Goal: Transaction & Acquisition: Download file/media

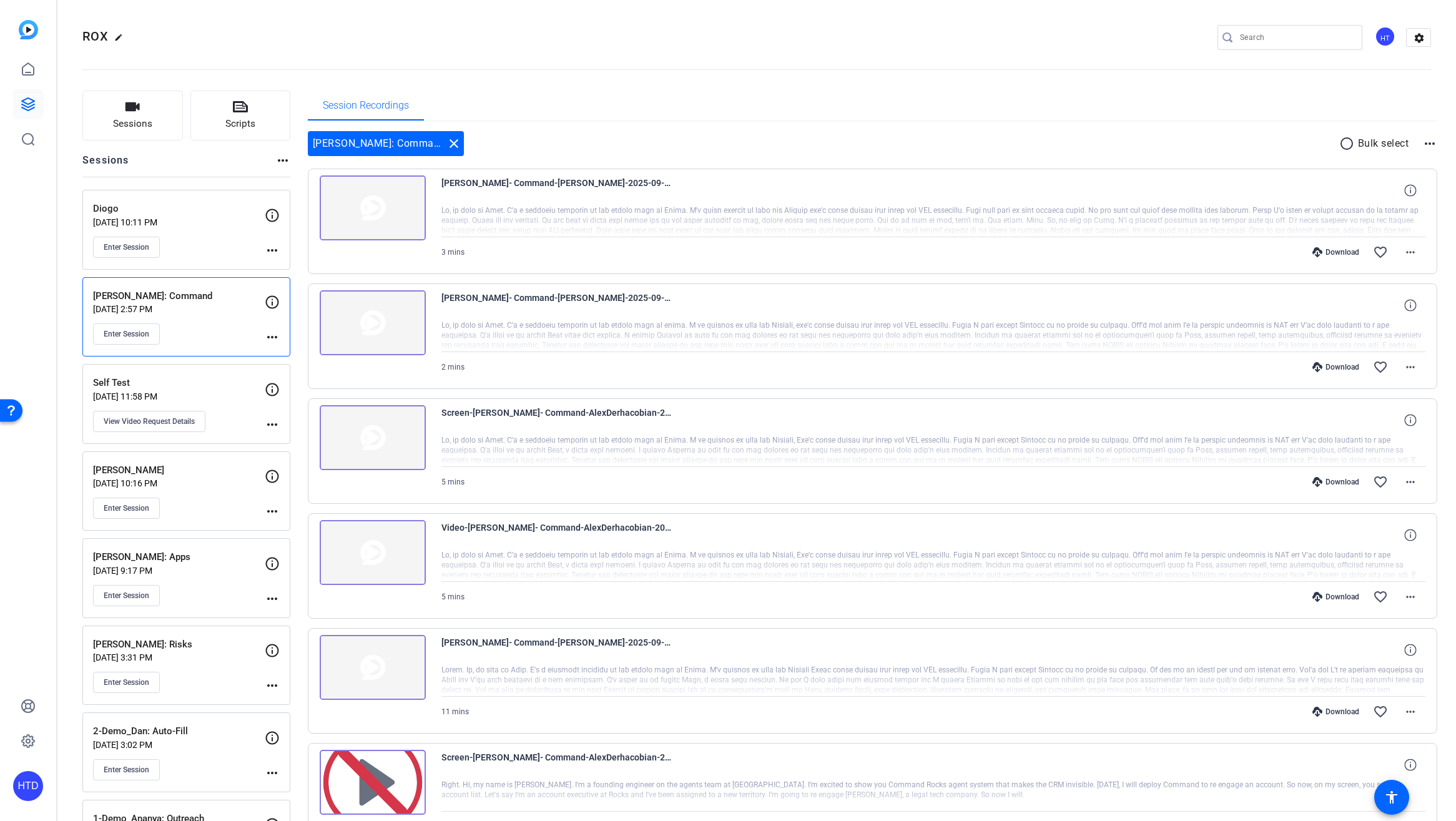
scroll to position [88, 0]
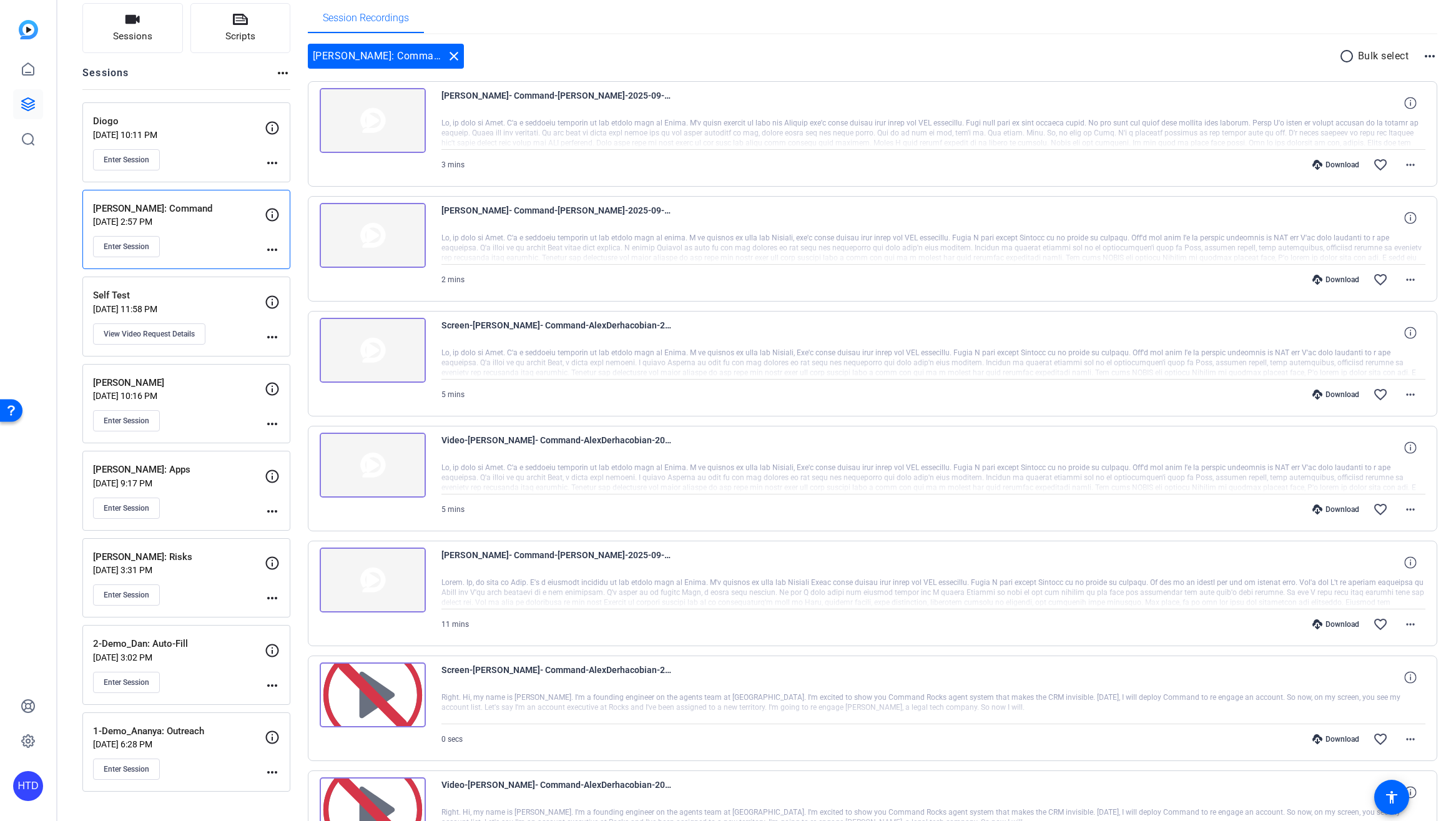
click at [224, 151] on div "Enter Session" at bounding box center [178, 160] width 172 height 21
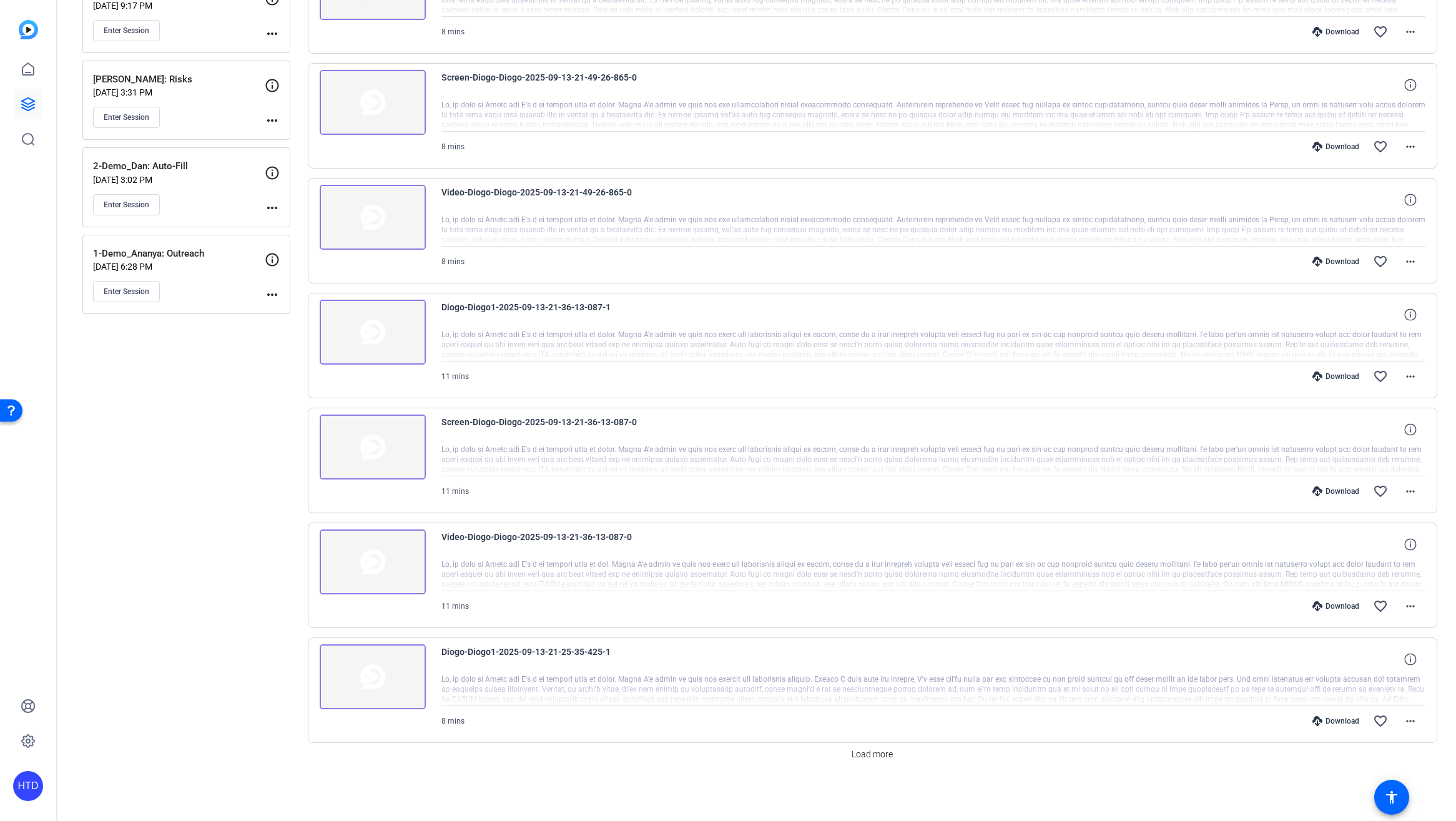
scroll to position [565, 0]
click at [882, 754] on span "Load more" at bounding box center [873, 755] width 41 height 13
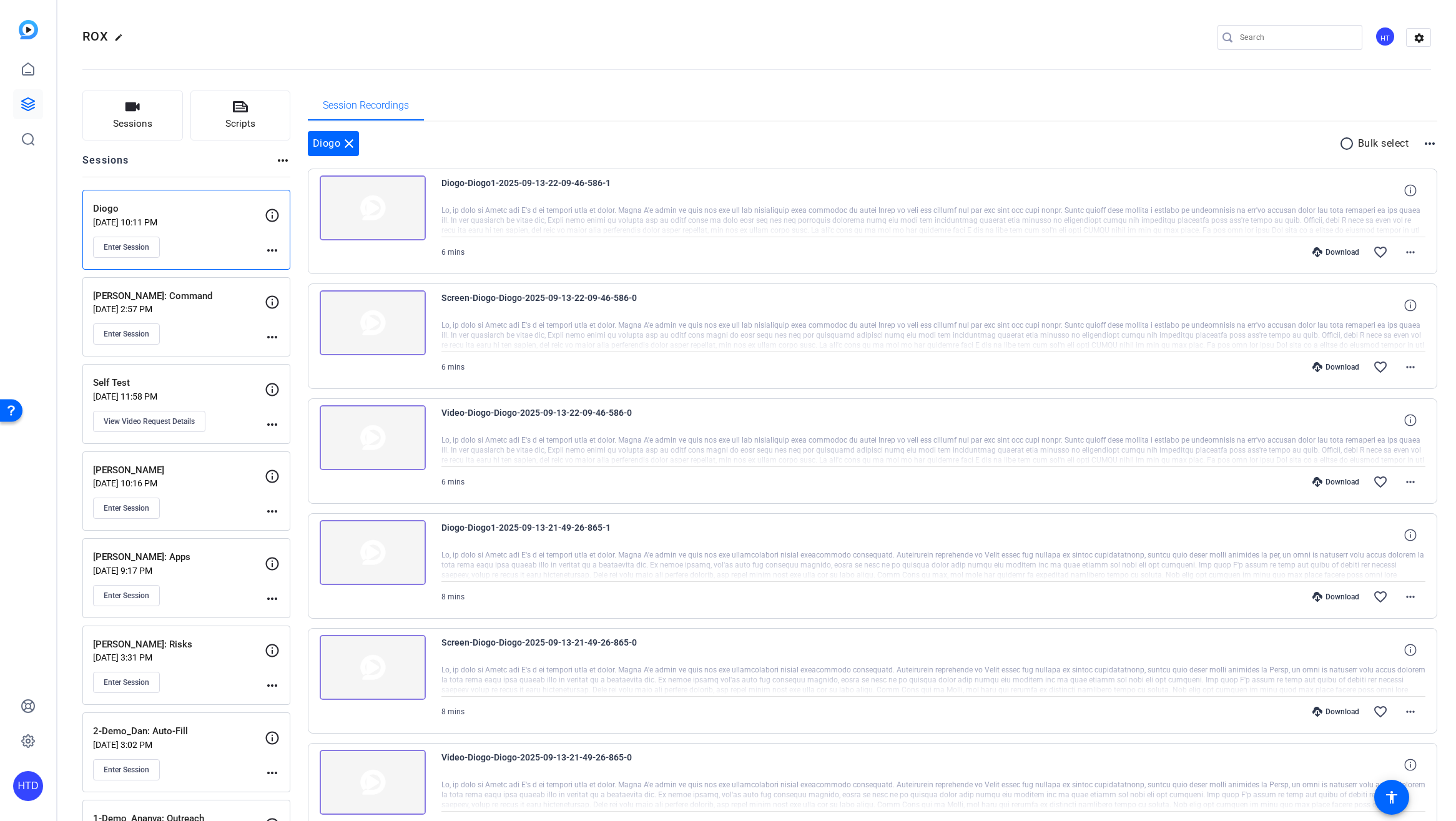
scroll to position [0, 0]
click at [1409, 193] on icon at bounding box center [1410, 190] width 12 height 12
click at [1412, 302] on icon at bounding box center [1410, 305] width 12 height 12
click at [1416, 422] on icon at bounding box center [1410, 420] width 12 height 12
click at [1415, 532] on icon at bounding box center [1410, 535] width 12 height 12
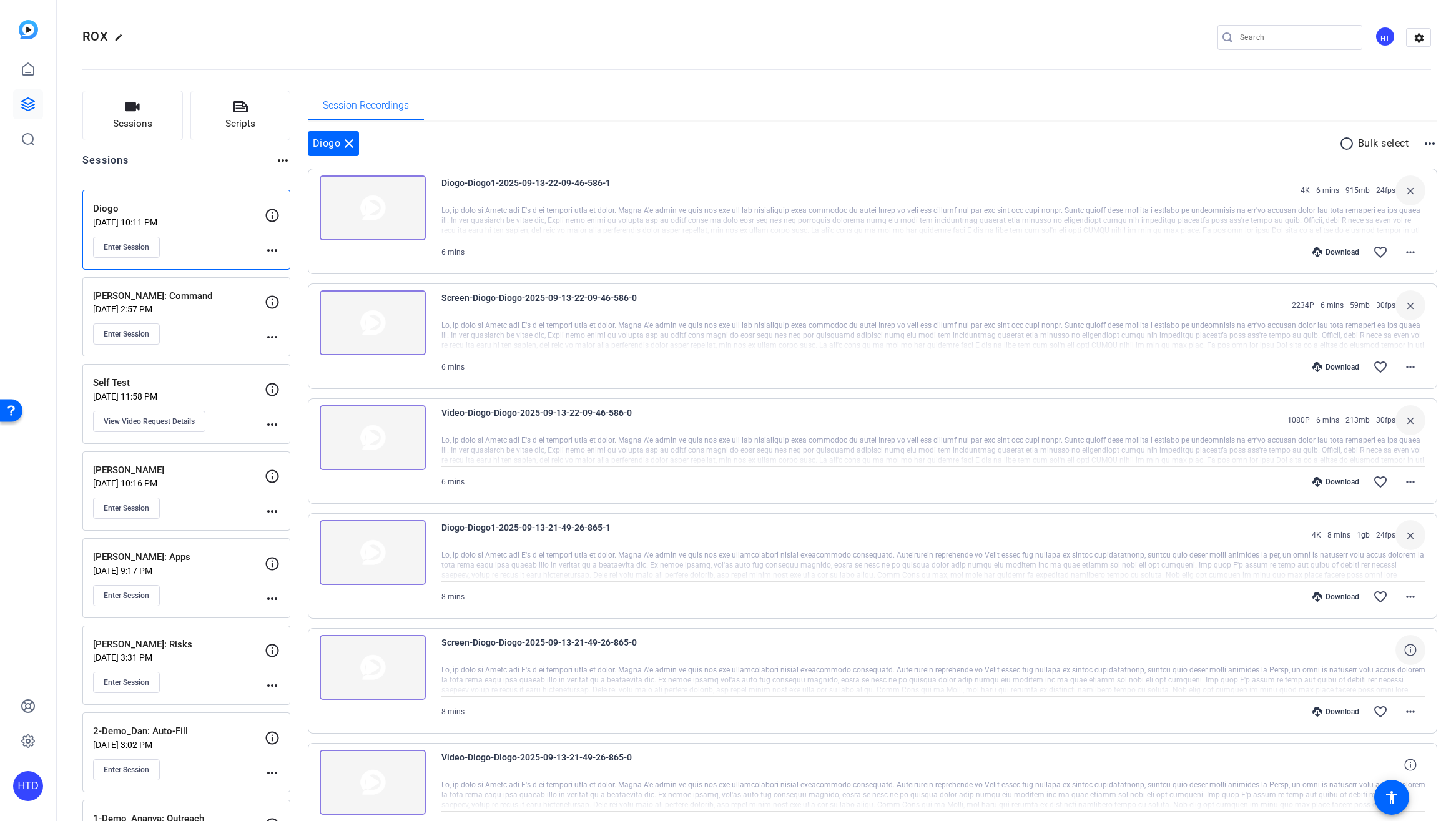
scroll to position [93, 0]
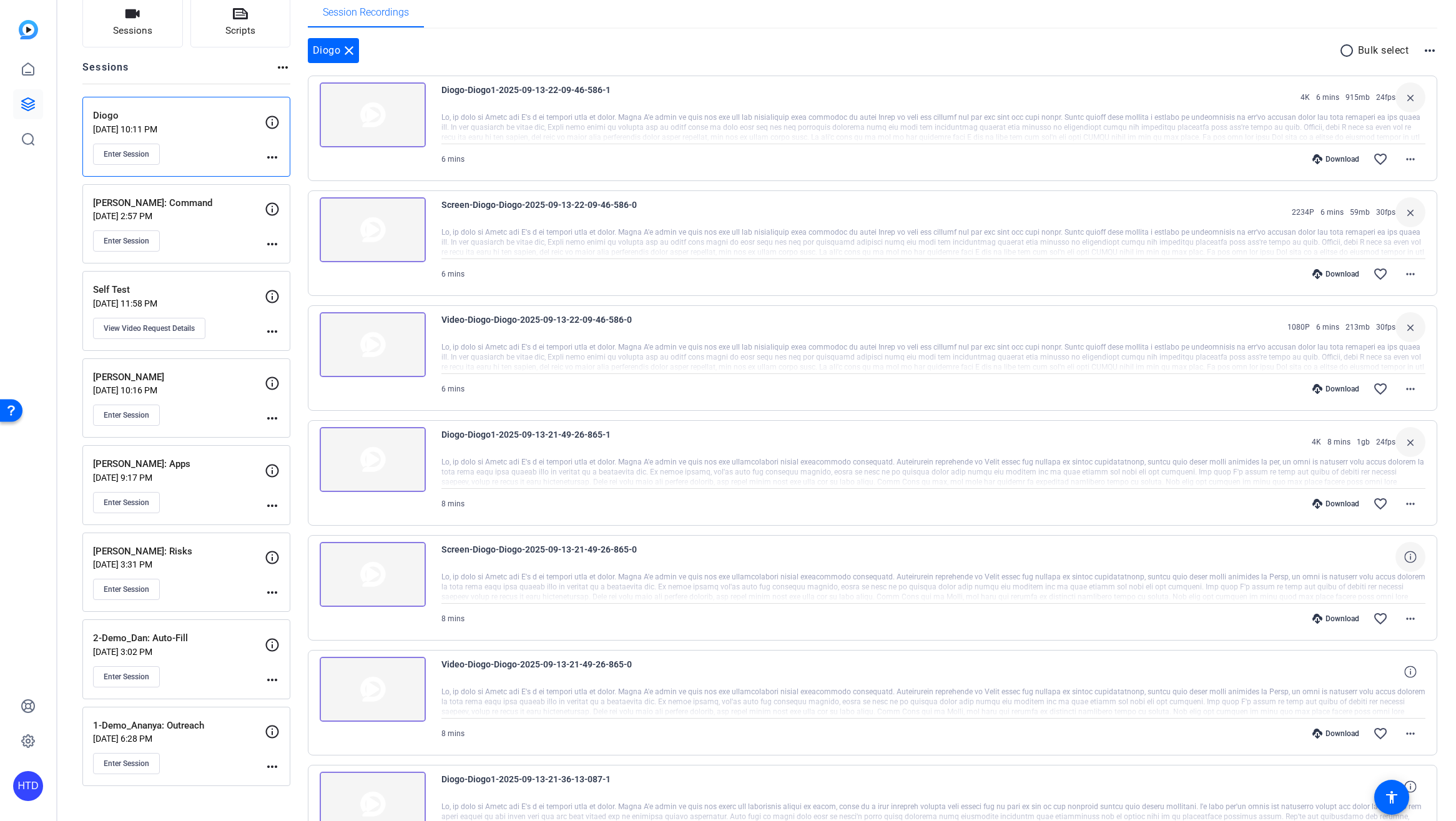
click at [1409, 558] on icon at bounding box center [1410, 556] width 12 height 12
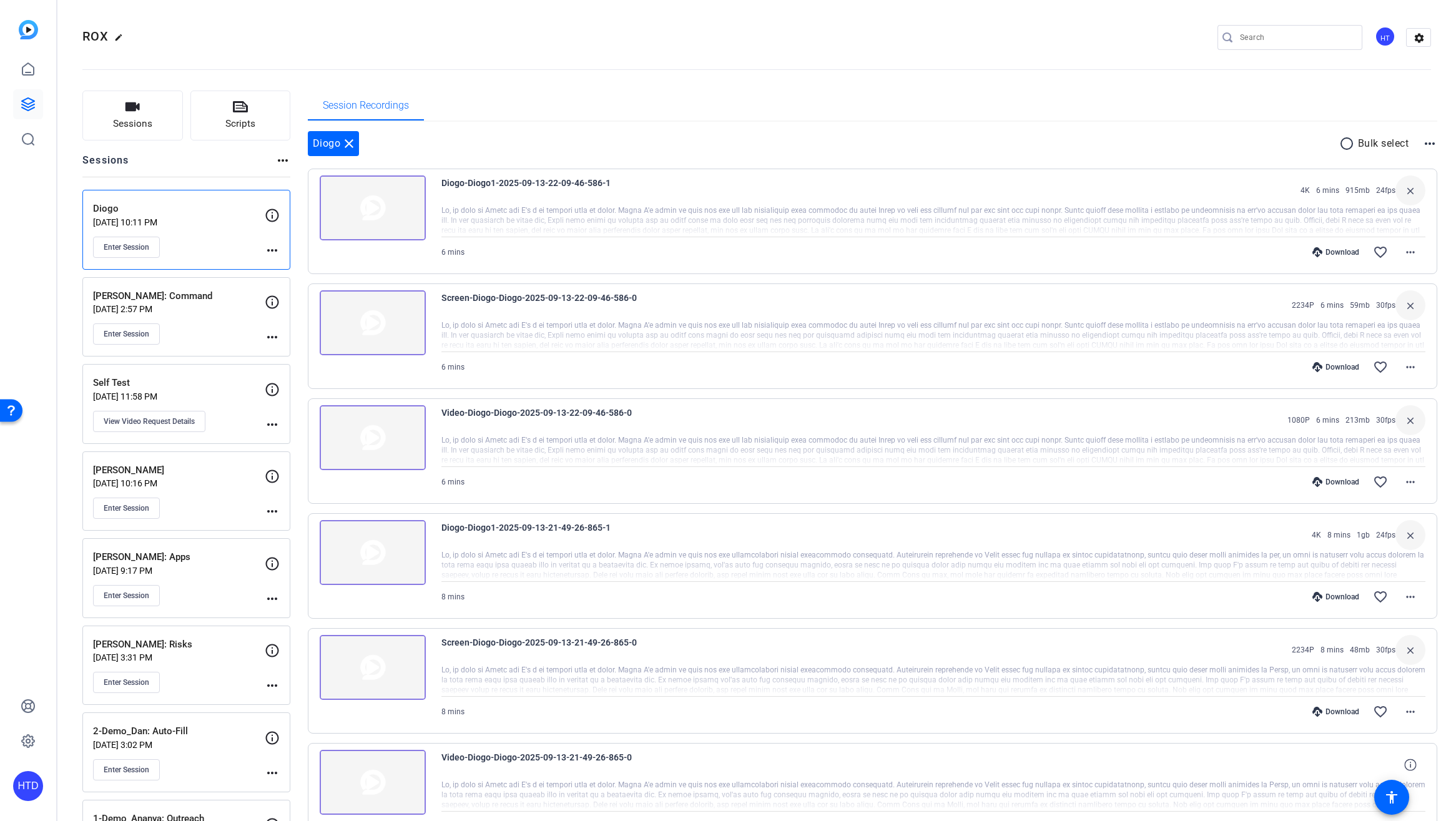
scroll to position [0, 0]
click at [1334, 252] on div "Download" at bounding box center [1335, 252] width 59 height 10
click at [1337, 366] on div "Download" at bounding box center [1335, 367] width 59 height 10
click at [1341, 484] on div "Download" at bounding box center [1335, 482] width 59 height 10
click at [952, 134] on div "Diogo close radio_button_unchecked Bulk select more_horiz" at bounding box center [873, 143] width 1130 height 25
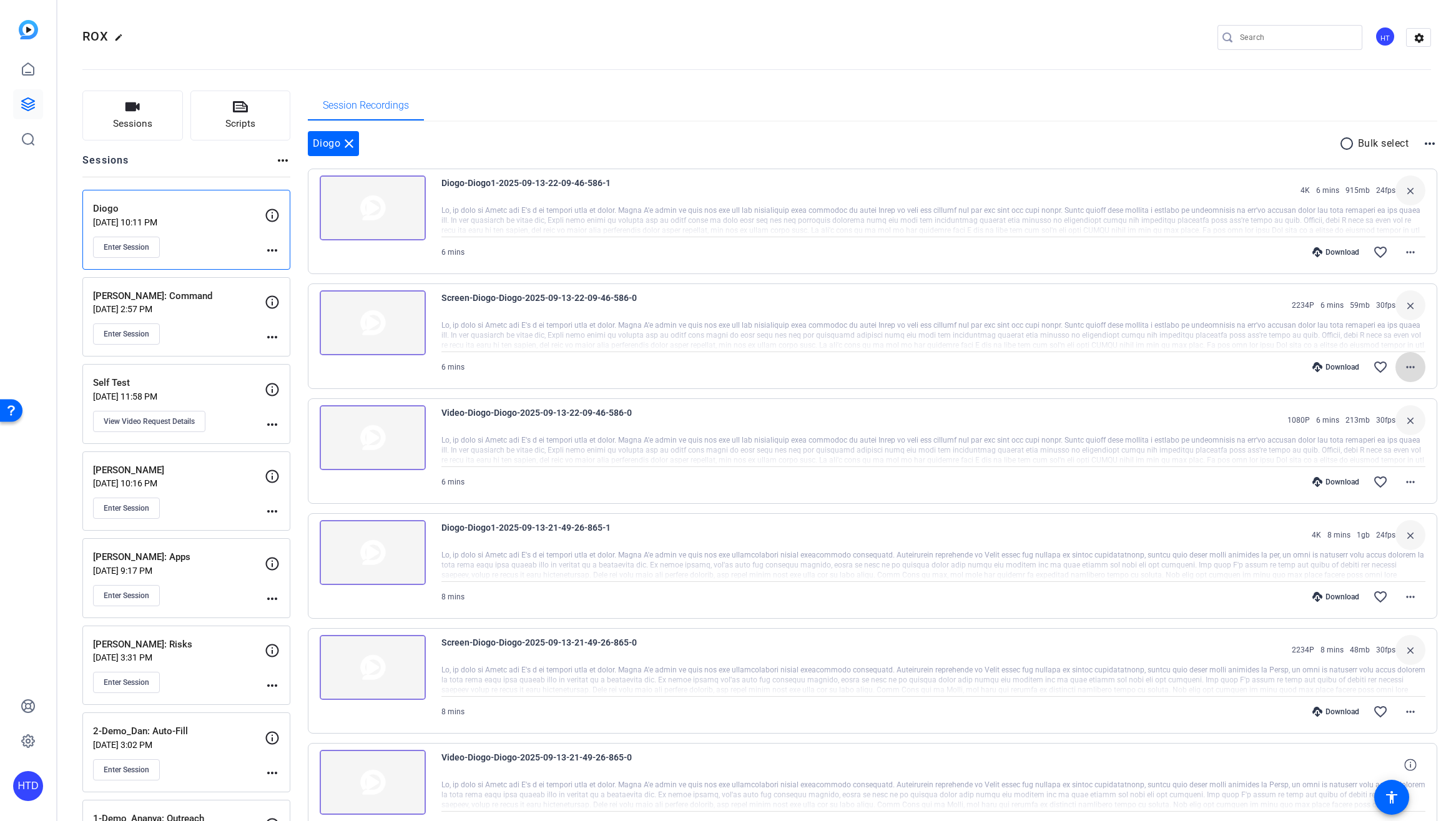
click at [1414, 366] on mat-icon "more_horiz" at bounding box center [1410, 367] width 15 height 15
click at [1400, 424] on span "Download MP4" at bounding box center [1378, 424] width 75 height 15
click at [1410, 483] on mat-icon "more_horiz" at bounding box center [1410, 482] width 15 height 15
click at [1390, 538] on span "Download MP4" at bounding box center [1378, 539] width 75 height 15
click at [1039, 300] on div "Screen-Diogo-Diogo-2025-09-13-22-09-46-586-0 2234P 6 mins 59mb 30fps close" at bounding box center [933, 305] width 985 height 30
